Goal: Task Accomplishment & Management: Use online tool/utility

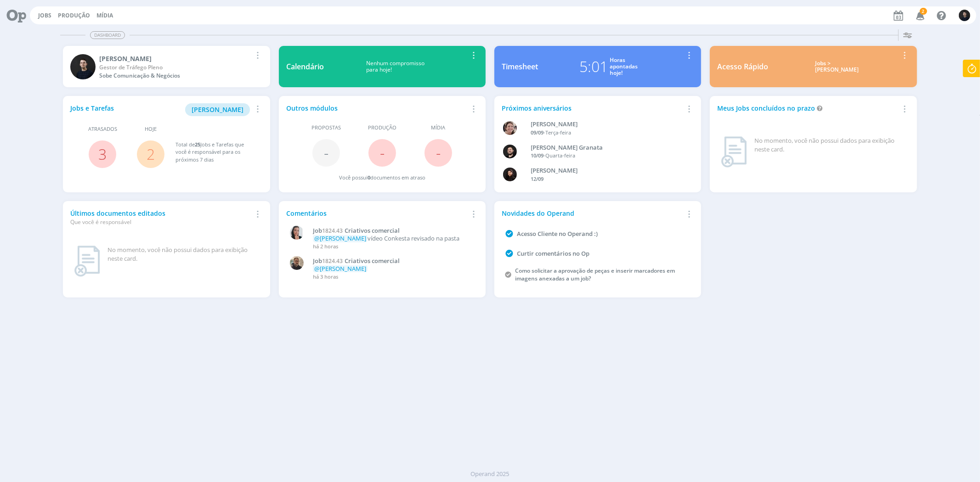
click at [972, 68] on icon at bounding box center [971, 69] width 17 height 18
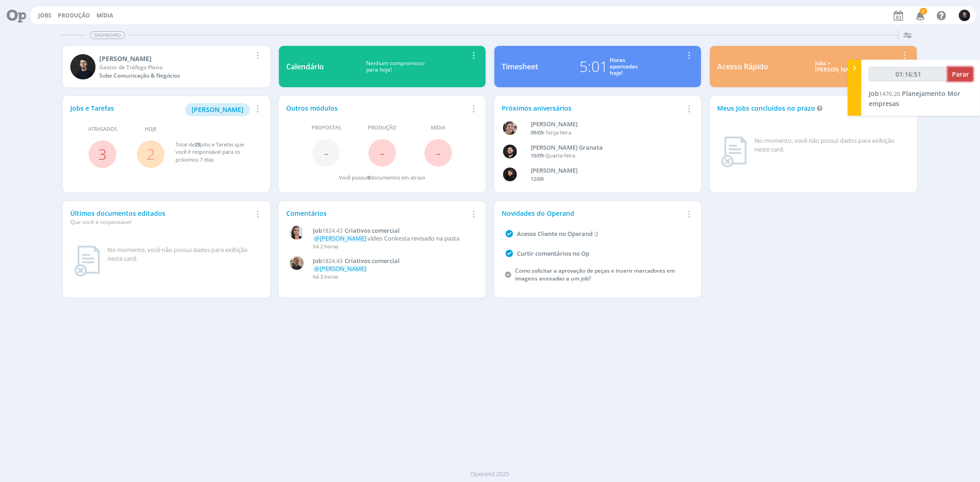
type input "01:16:52"
click at [960, 73] on span "Parar" at bounding box center [959, 74] width 17 height 9
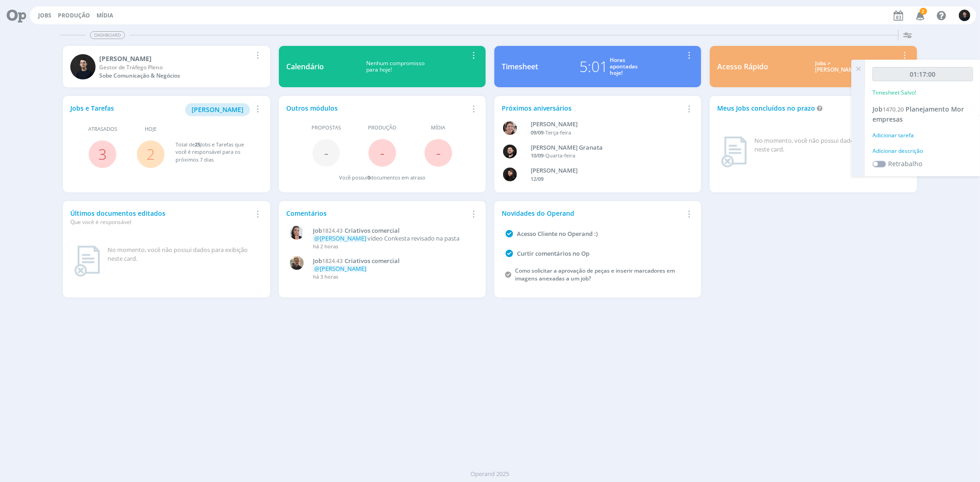
click at [911, 152] on div "Adicionar descrição" at bounding box center [922, 151] width 101 height 8
click at [901, 163] on textarea at bounding box center [922, 165] width 96 height 33
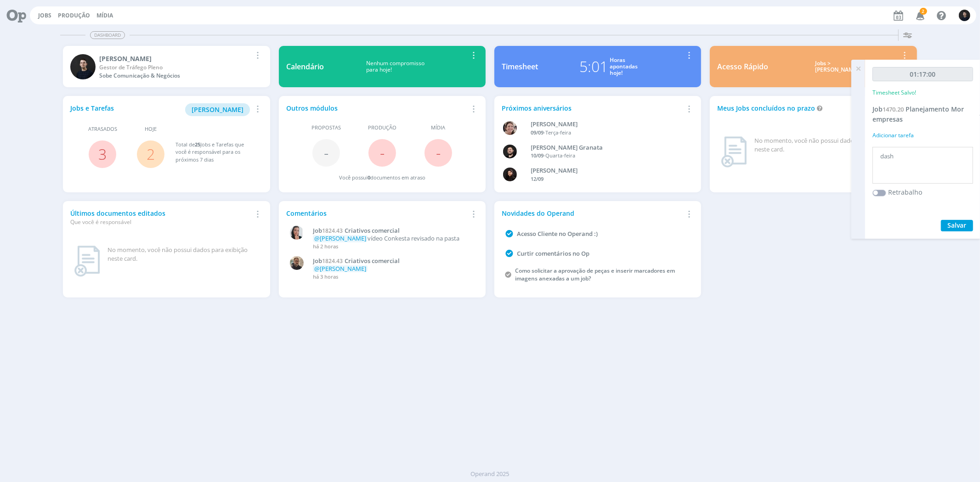
type textarea "dash"
click at [940, 220] on button "Salvar" at bounding box center [956, 225] width 32 height 11
click at [22, 14] on icon at bounding box center [13, 15] width 19 height 18
